Goal: Information Seeking & Learning: Learn about a topic

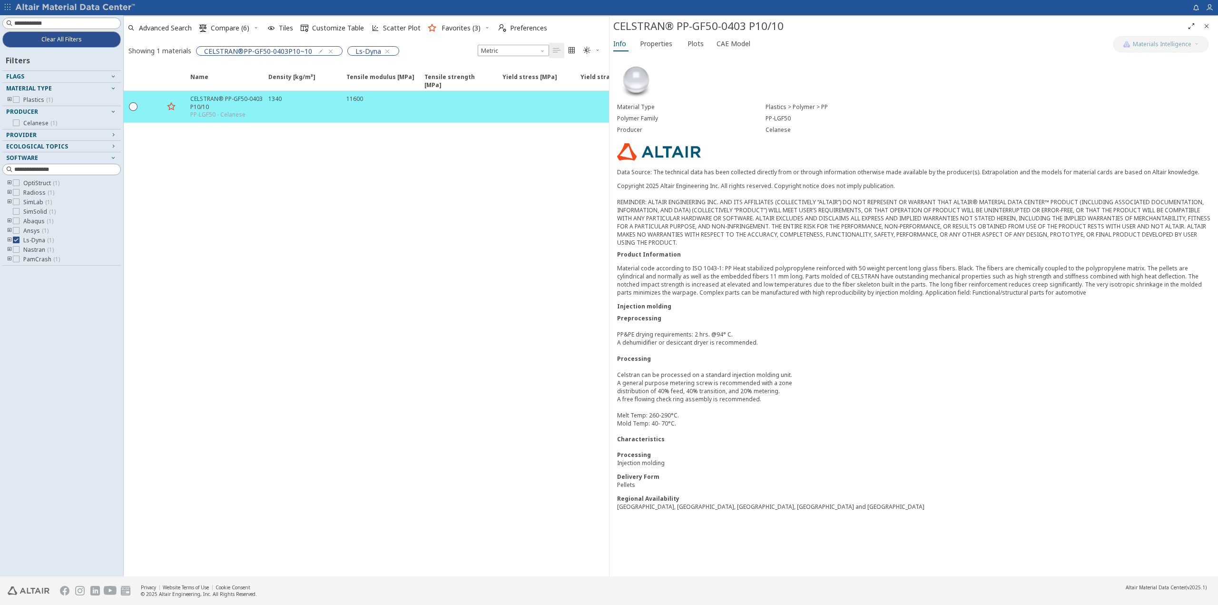
click at [304, 331] on div "Name Density [kg/m³] Density [kg/m³] ISO 1183 Tensile modulus [MPa] Tensile mod…" at bounding box center [366, 320] width 485 height 511
drag, startPoint x: 308, startPoint y: 325, endPoint x: 196, endPoint y: 46, distance: 300.4
click at [308, 324] on div "Name Density [kg/m³] Density [kg/m³] ISO 1183 Tensile modulus [MPa] Tensile mod…" at bounding box center [366, 320] width 485 height 511
click at [383, 50] on icon "button" at bounding box center [387, 52] width 8 height 8
click at [274, 51] on span "CELSTRAN®PP-GF50-0403P10~10" at bounding box center [258, 51] width 108 height 9
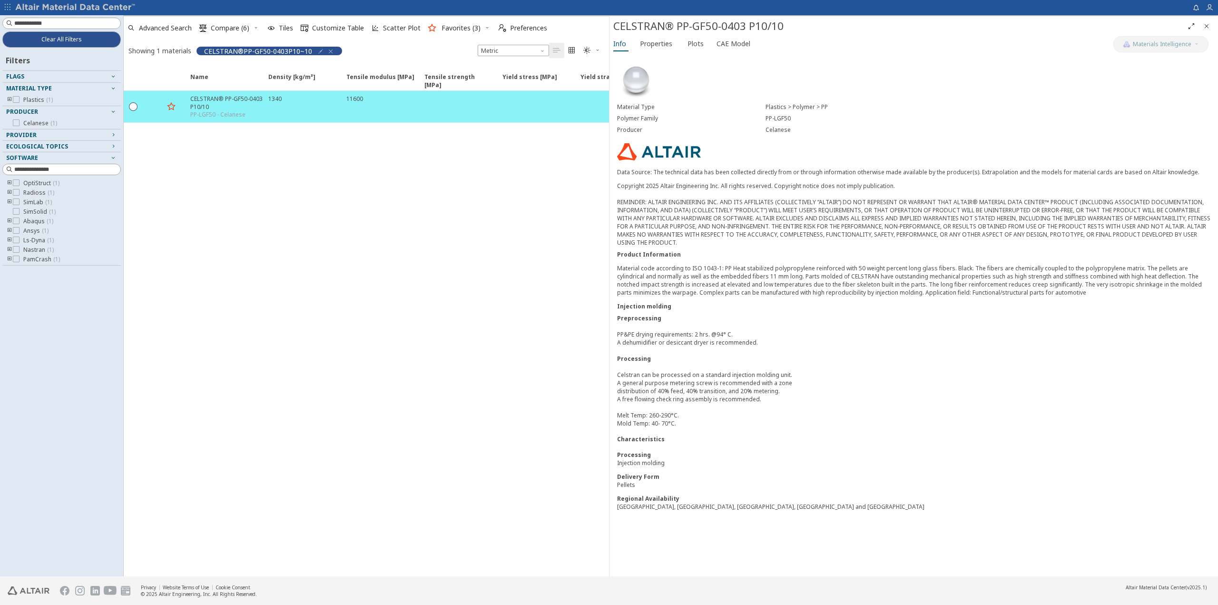
click at [328, 52] on icon "button" at bounding box center [331, 52] width 8 height 8
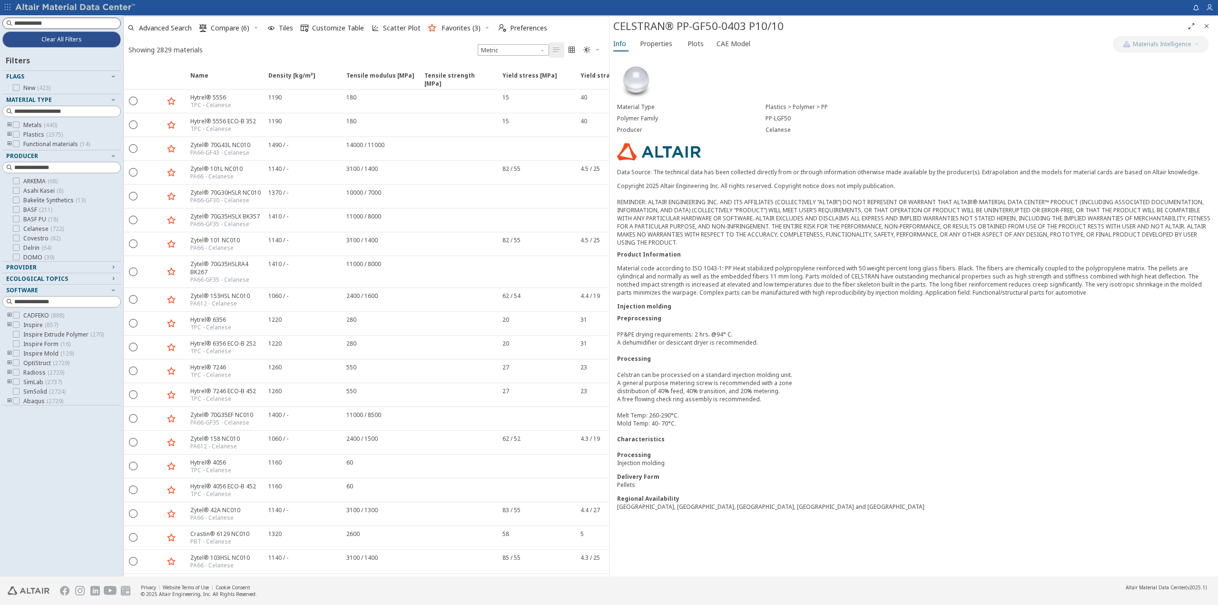
click at [59, 26] on input at bounding box center [67, 24] width 106 height 10
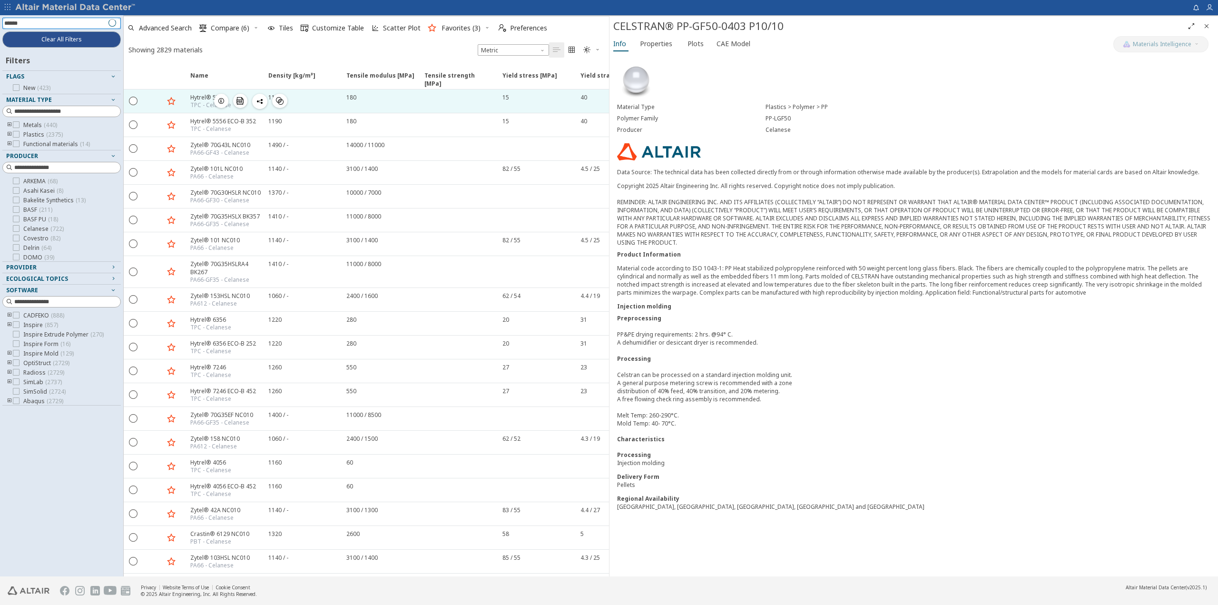
type input "*******"
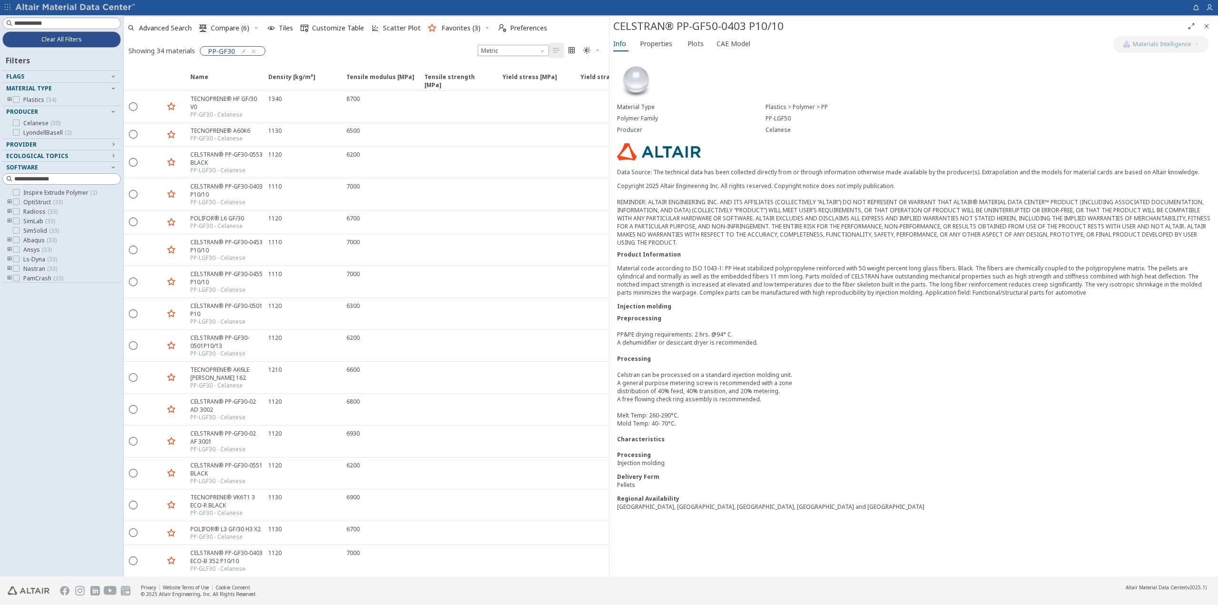
click at [991, 103] on div "Plastics > Polymer > PP" at bounding box center [988, 107] width 445 height 8
click at [1209, 5] on icon "button" at bounding box center [1210, 8] width 8 height 8
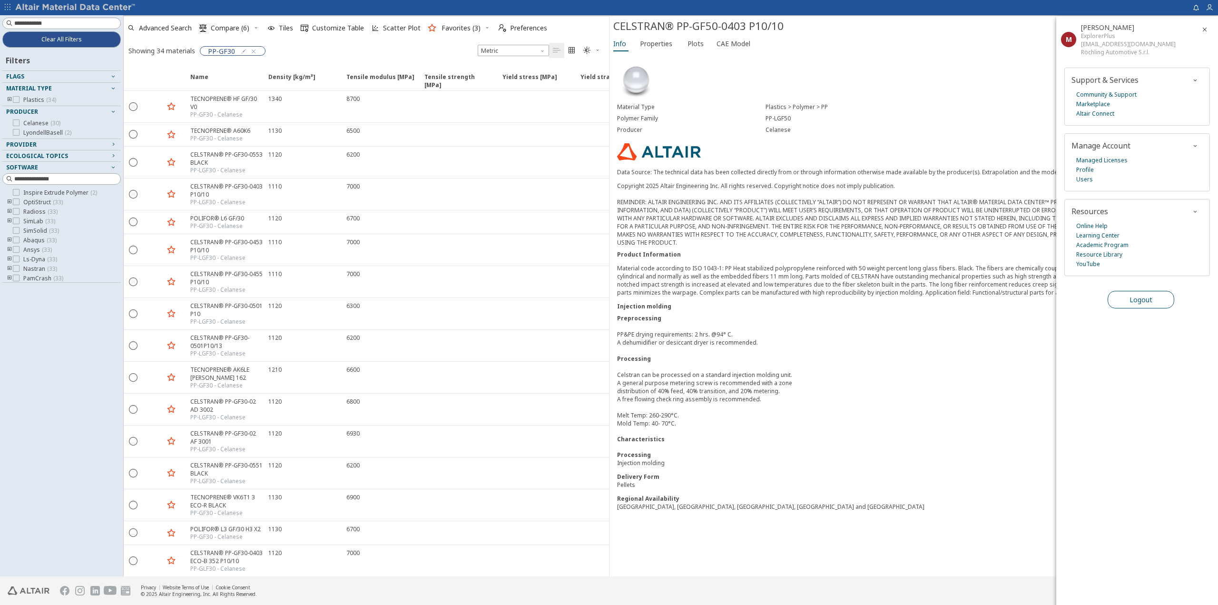
click at [1145, 295] on span "Logout" at bounding box center [1140, 299] width 23 height 9
